Goal: Transaction & Acquisition: Purchase product/service

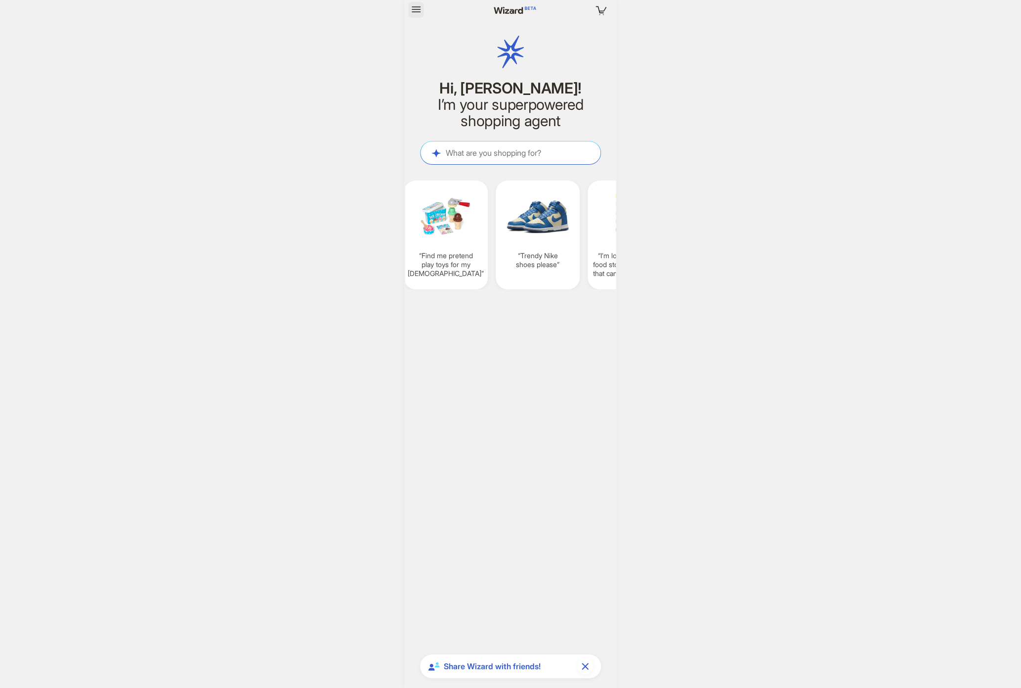
click at [414, 5] on icon "button" at bounding box center [416, 9] width 12 height 12
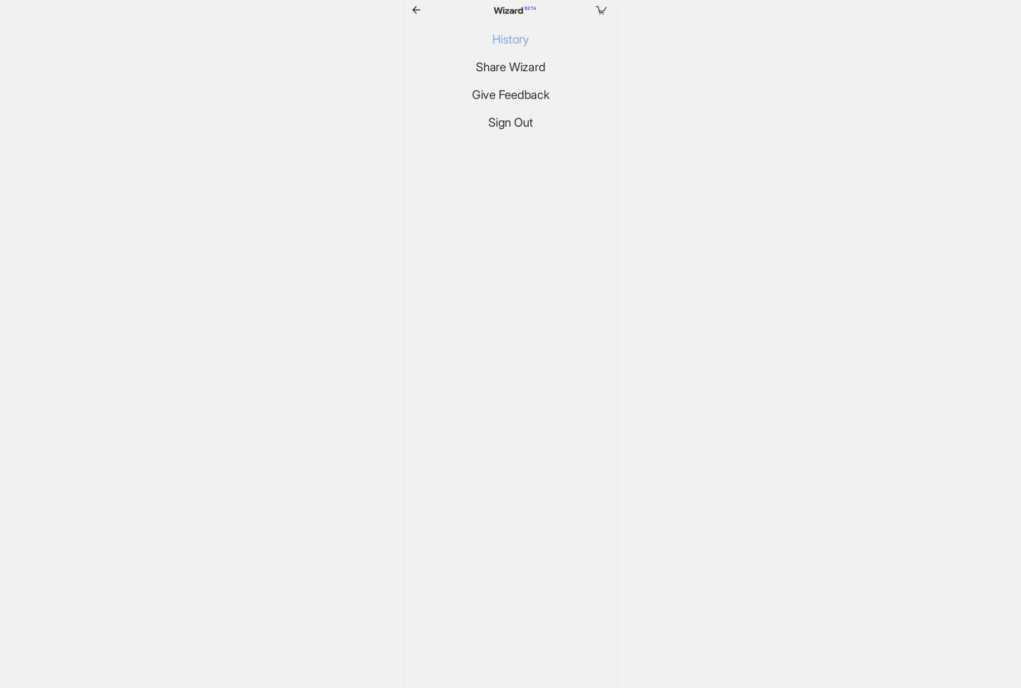
click at [492, 41] on button "History" at bounding box center [510, 40] width 52 height 16
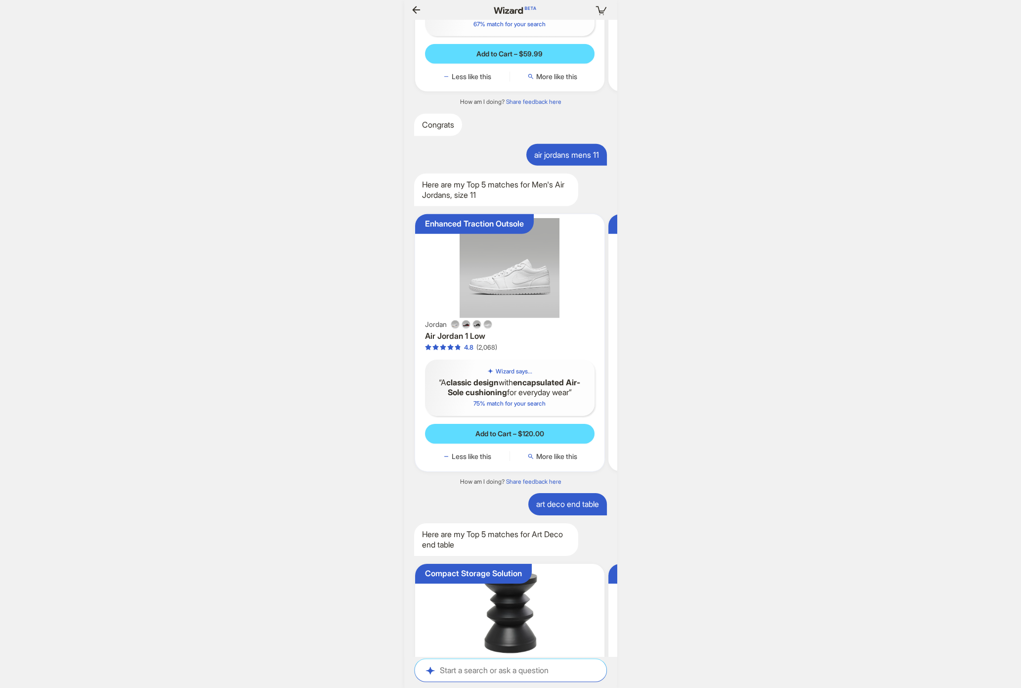
scroll to position [1386, 0]
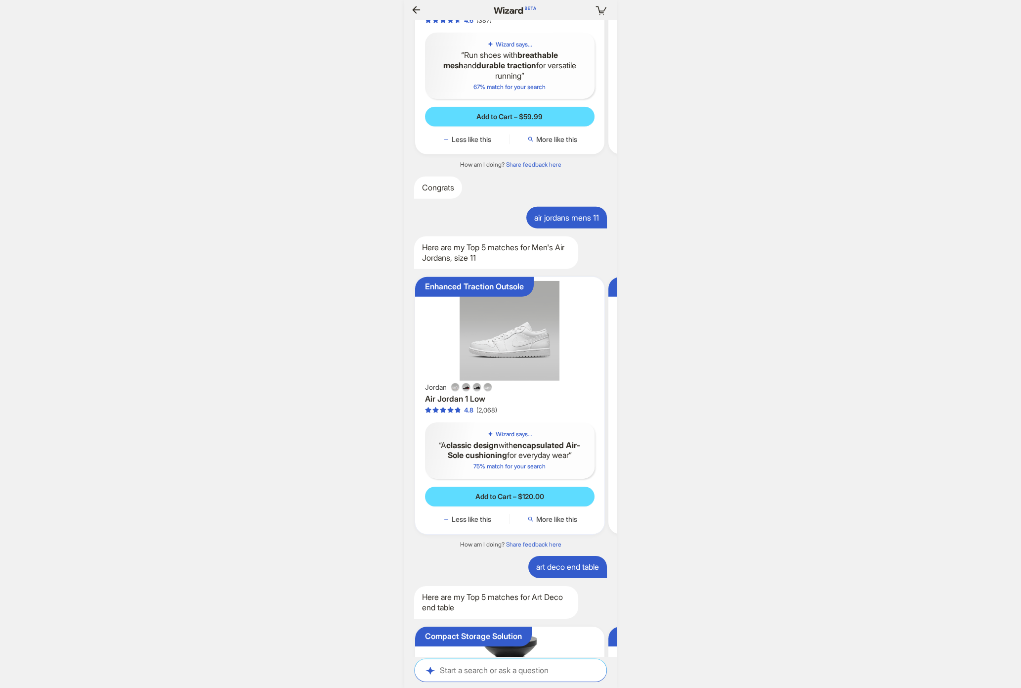
click at [582, 352] on img at bounding box center [509, 331] width 181 height 100
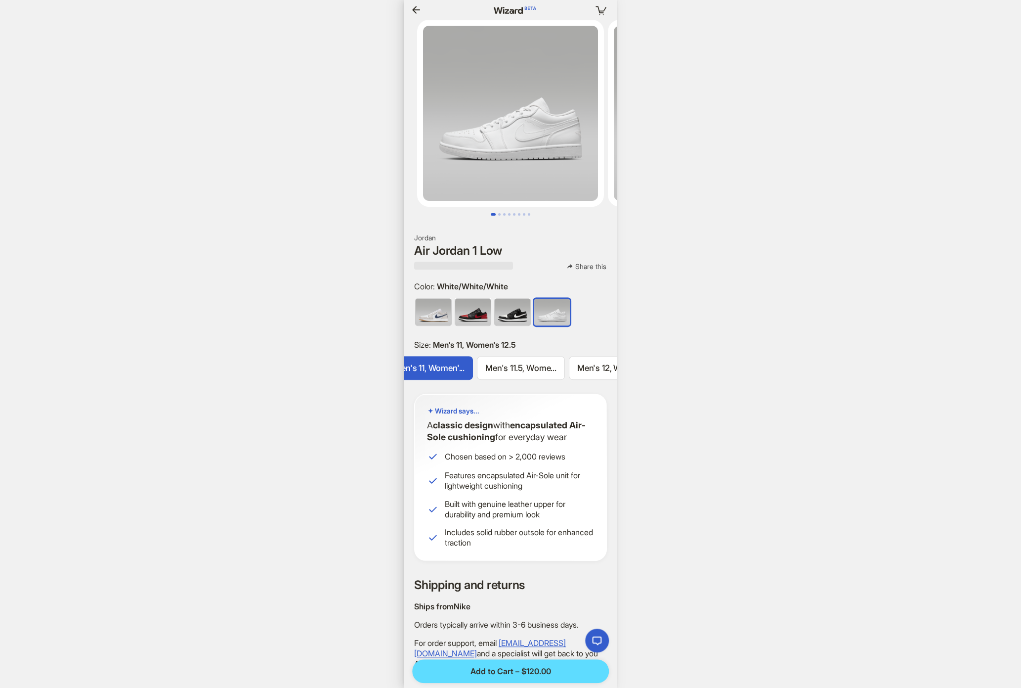
scroll to position [1385, 0]
click at [411, 7] on icon "button" at bounding box center [416, 10] width 12 height 12
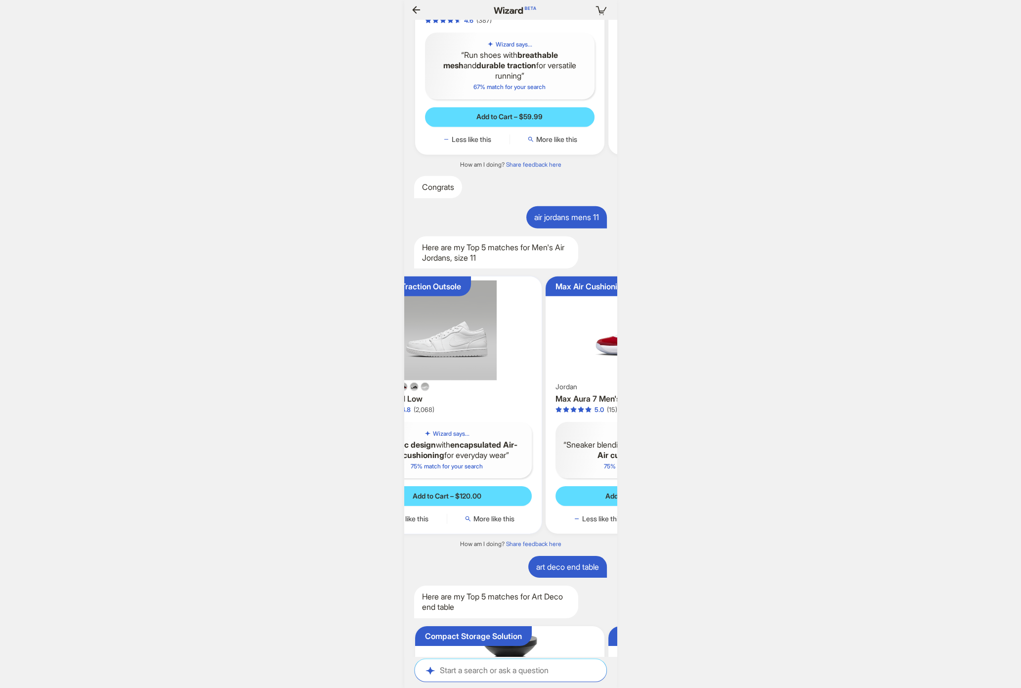
drag, startPoint x: 561, startPoint y: 394, endPoint x: 486, endPoint y: 381, distance: 75.8
click at [486, 381] on div "Enhanced Traction Outsole Jordan Air Jordan 1 Low 4.8 (2,068) Wizard says... A …" at bounding box center [446, 404] width 189 height 257
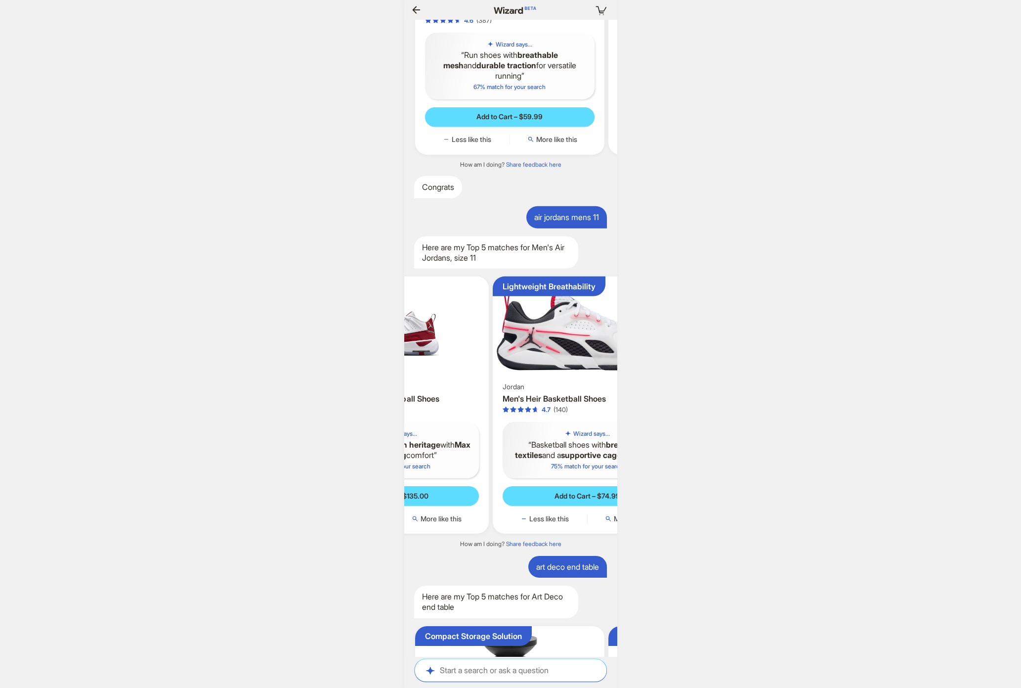
drag, startPoint x: 551, startPoint y: 372, endPoint x: 401, endPoint y: 358, distance: 150.9
click at [402, 358] on div "Your cart is empty Hi, [PERSON_NAME]! I’m your superpowered shopping agent What…" at bounding box center [510, 344] width 1021 height 688
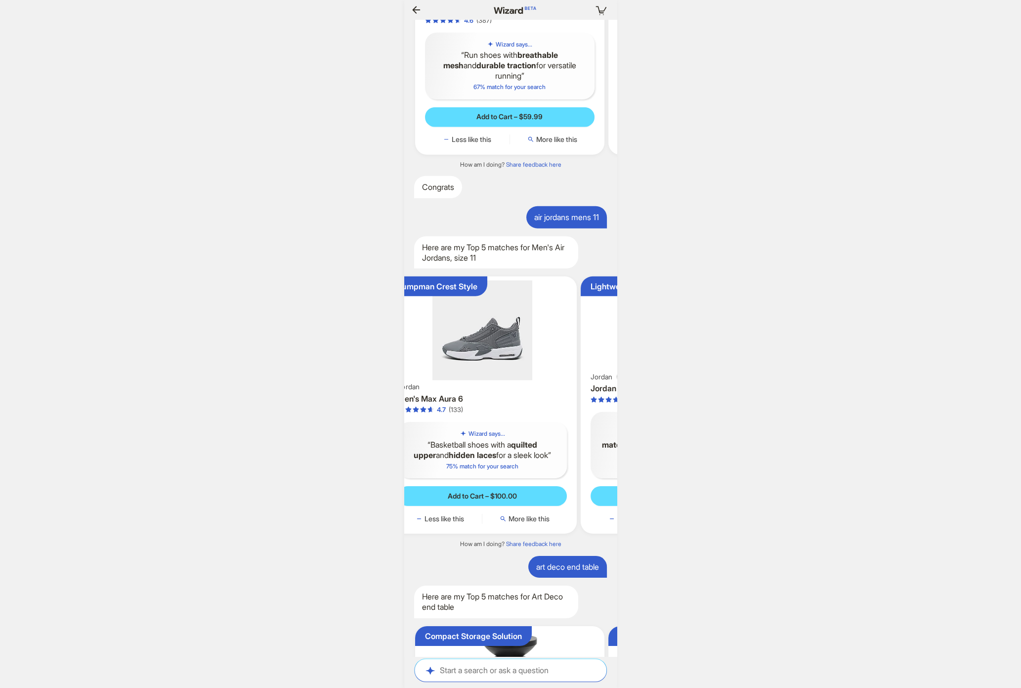
drag, startPoint x: 474, startPoint y: 355, endPoint x: 366, endPoint y: 346, distance: 107.7
click at [375, 344] on div "Your cart is empty Hi, [PERSON_NAME]! I’m your superpowered shopping agent What…" at bounding box center [510, 344] width 1021 height 688
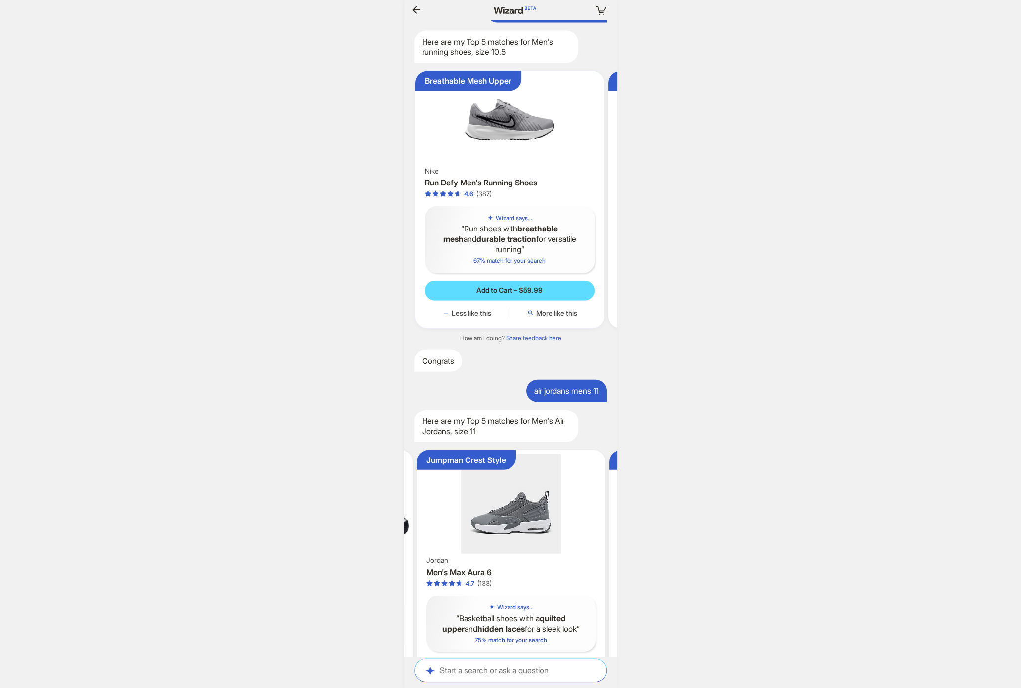
click at [565, 165] on img at bounding box center [509, 119] width 181 height 89
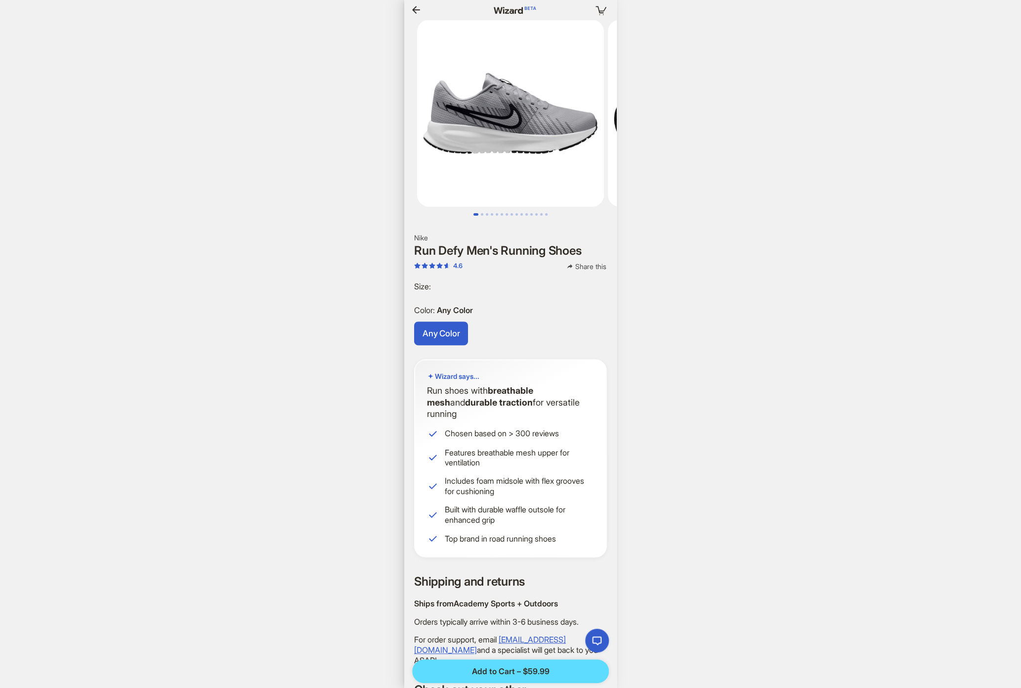
click at [427, 281] on span "Size :" at bounding box center [422, 286] width 17 height 10
click at [431, 281] on span "Size :" at bounding box center [422, 286] width 17 height 10
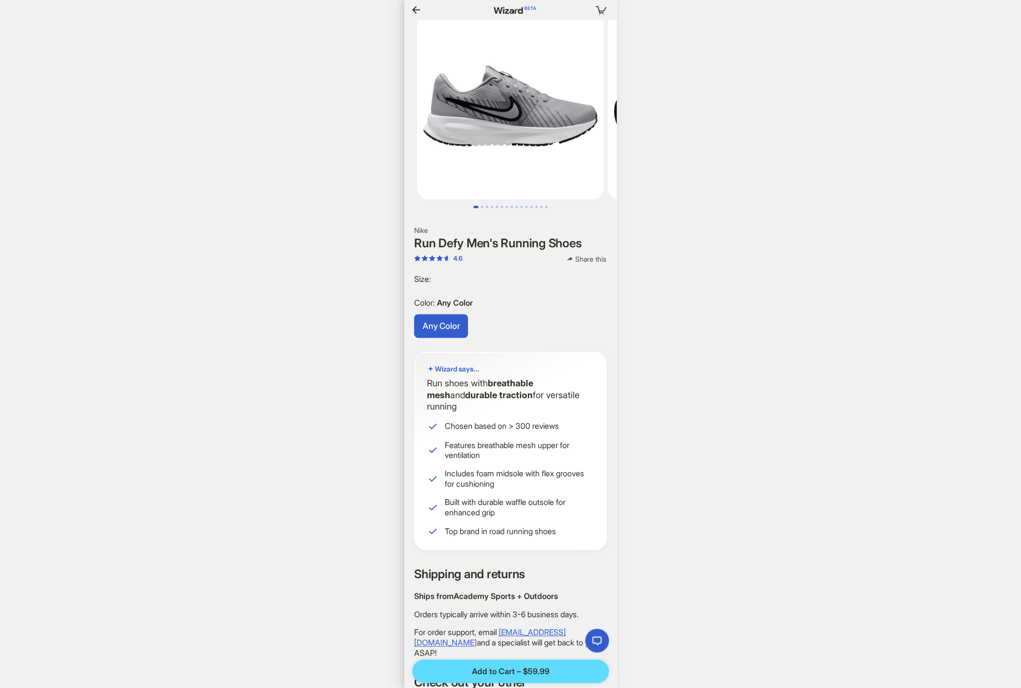
scroll to position [0, 952]
